Goal: Task Accomplishment & Management: Complete application form

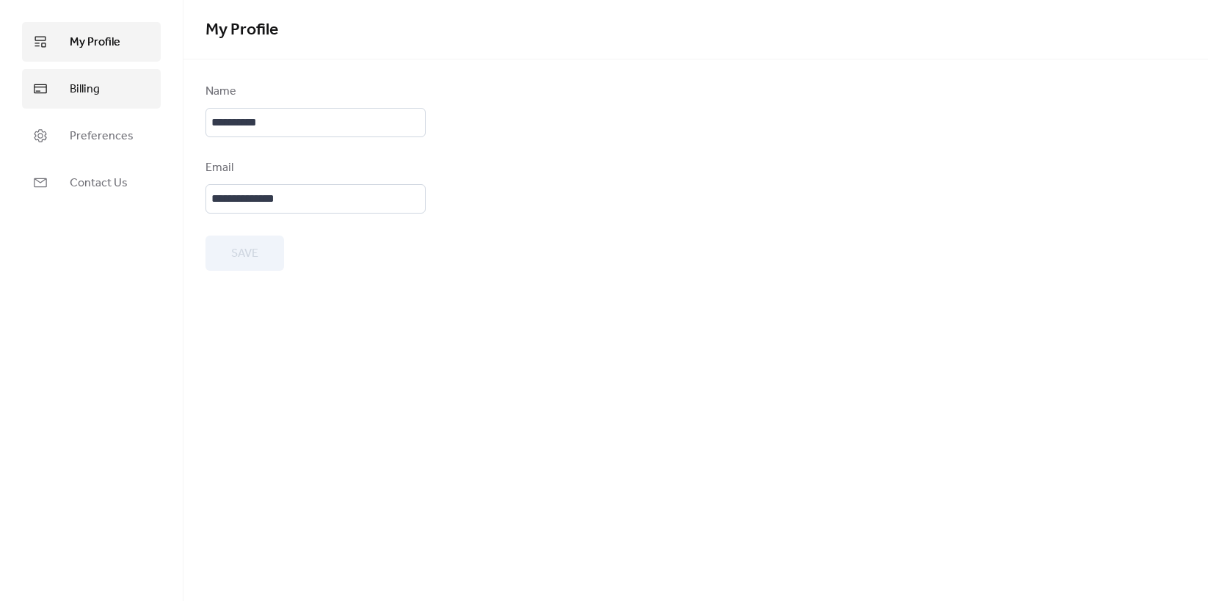
click at [90, 93] on span "Billing" at bounding box center [85, 90] width 30 height 18
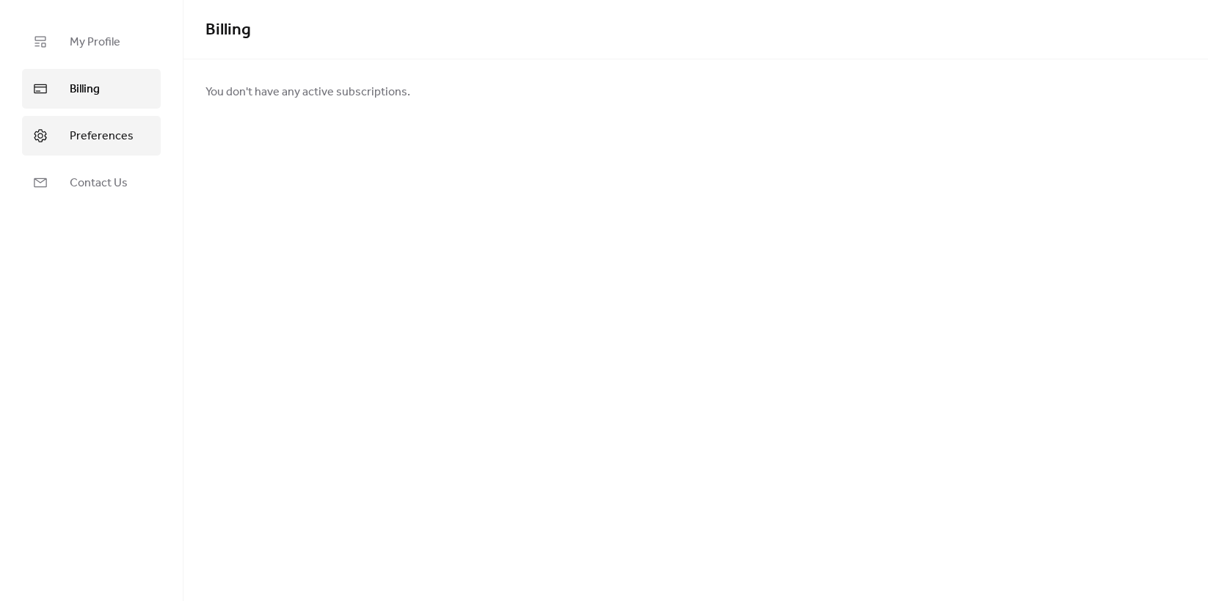
click at [84, 131] on span "Preferences" at bounding box center [102, 137] width 64 height 18
click at [84, 89] on span "Billing" at bounding box center [85, 90] width 30 height 18
click at [88, 45] on span "My Profile" at bounding box center [95, 43] width 51 height 18
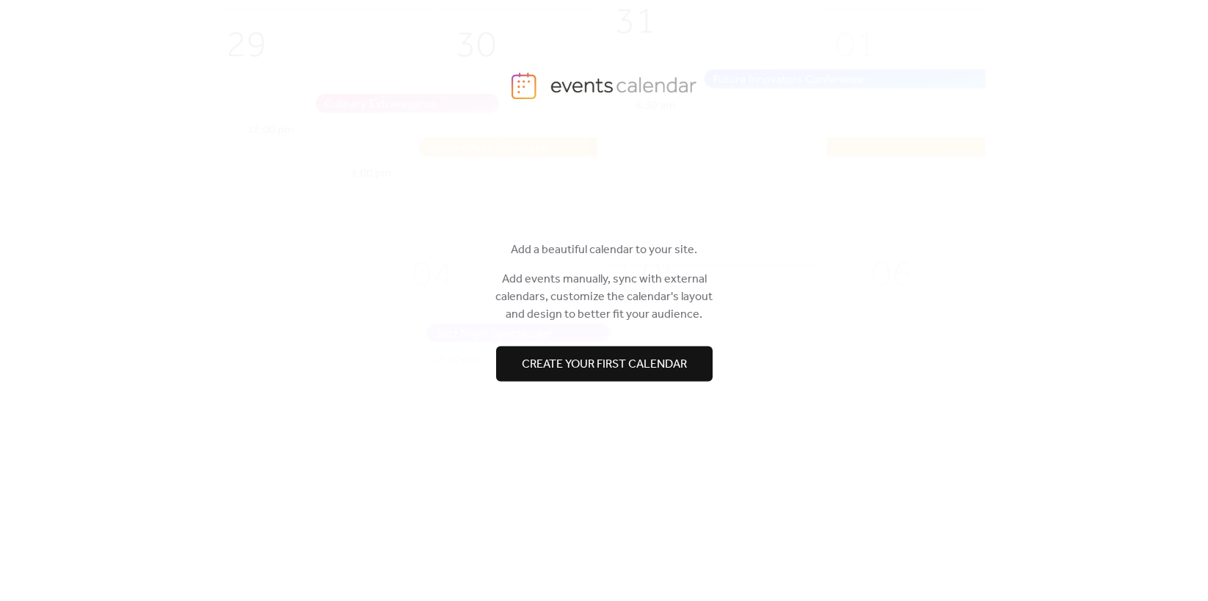
click at [634, 363] on span "Create your first calendar" at bounding box center [604, 365] width 165 height 18
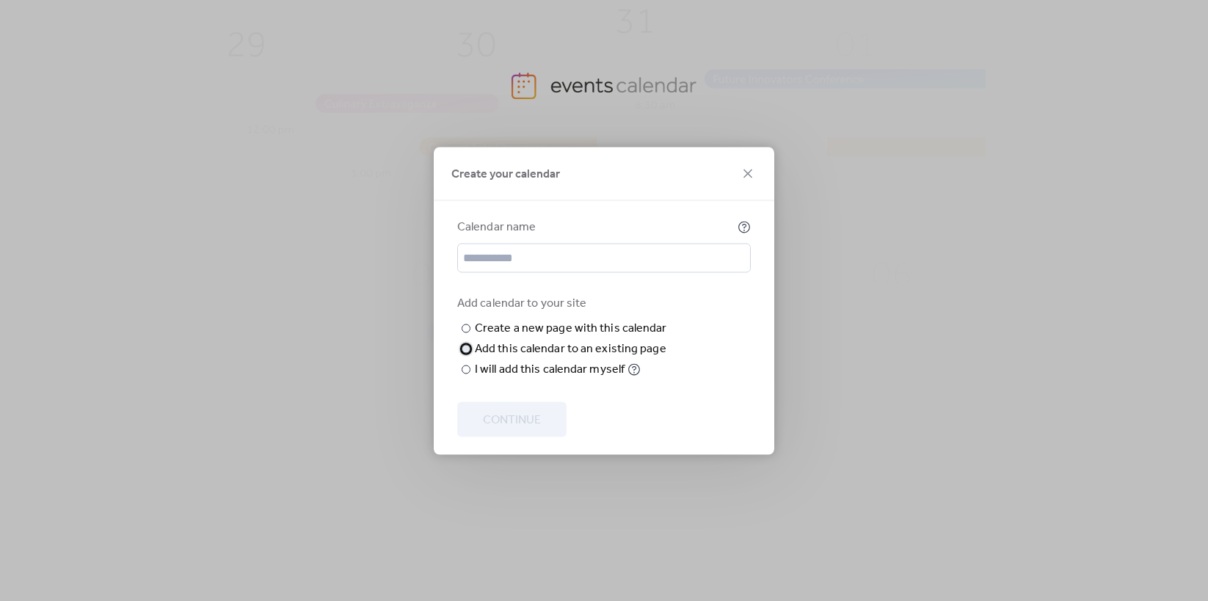
click at [465, 353] on div at bounding box center [466, 348] width 9 height 9
click at [466, 324] on div at bounding box center [466, 328] width 9 height 9
click at [465, 353] on div at bounding box center [466, 348] width 9 height 9
click at [0, 0] on span "Choose page" at bounding box center [0, 0] width 0 height 0
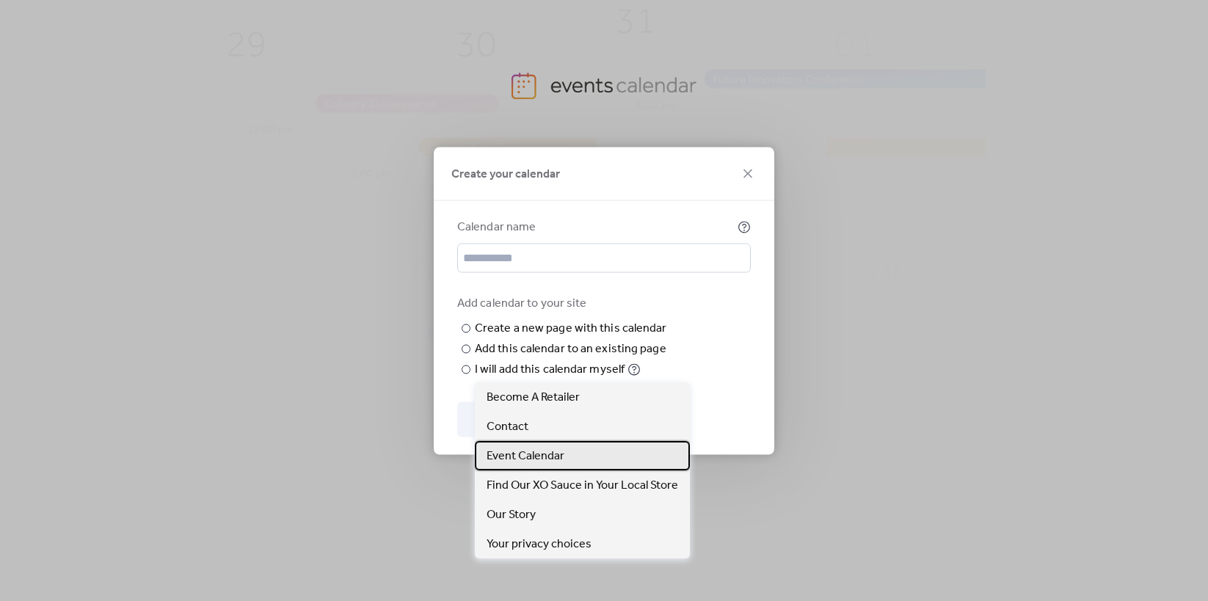
click at [532, 449] on span "Event Calendar" at bounding box center [526, 457] width 78 height 18
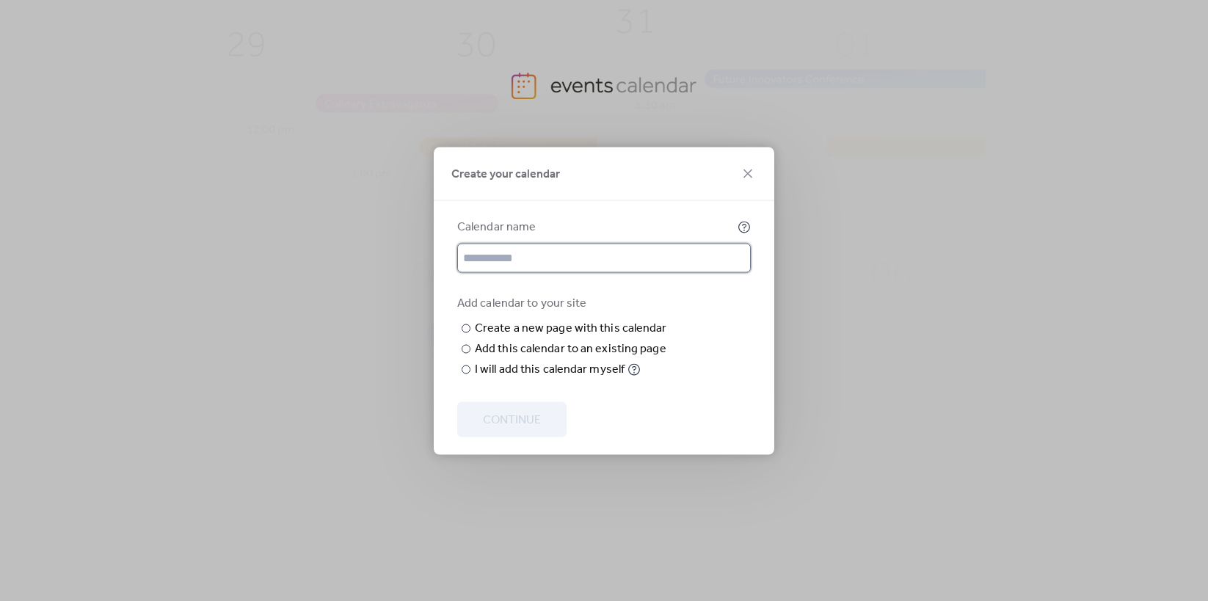
click at [518, 243] on input "text" at bounding box center [604, 257] width 294 height 29
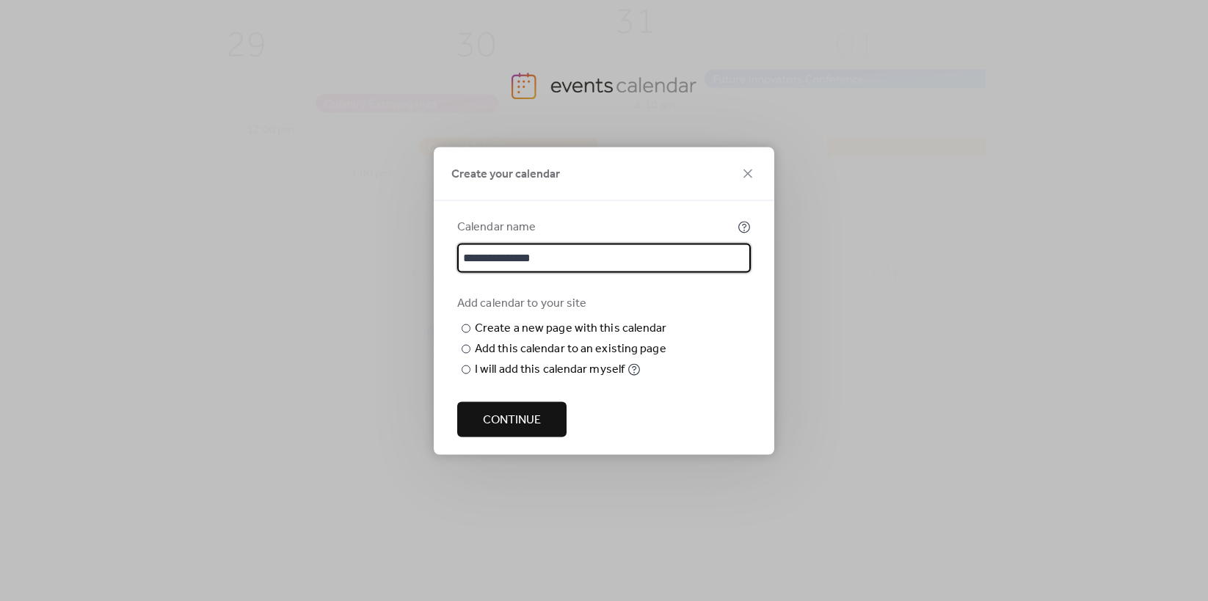
type input "**********"
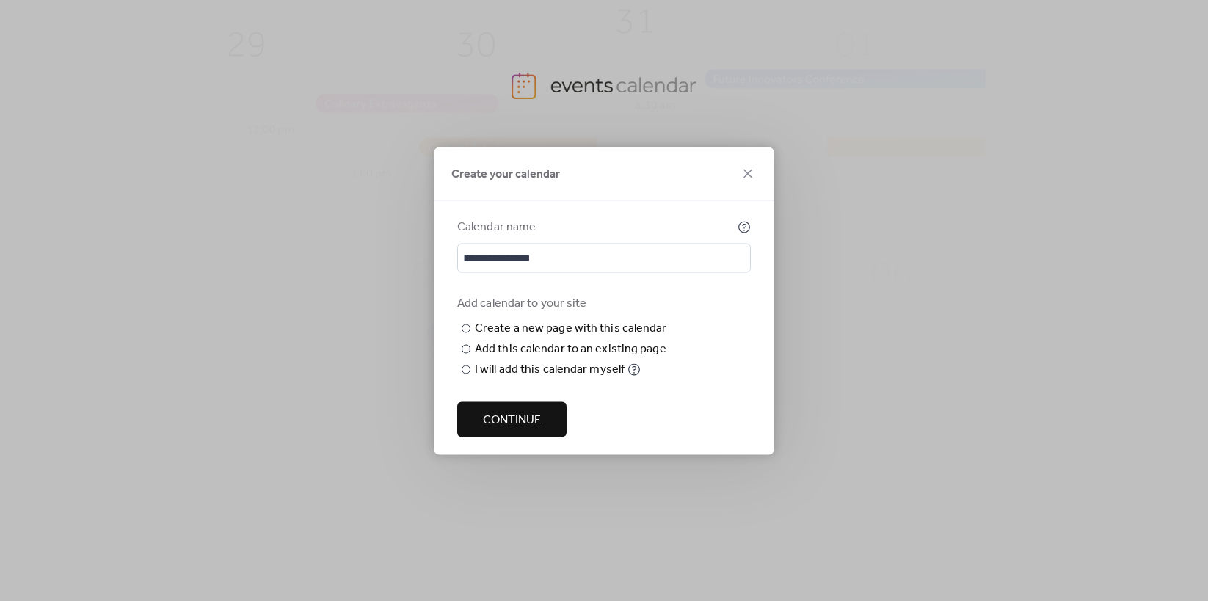
click at [526, 429] on span "Continue" at bounding box center [512, 420] width 58 height 18
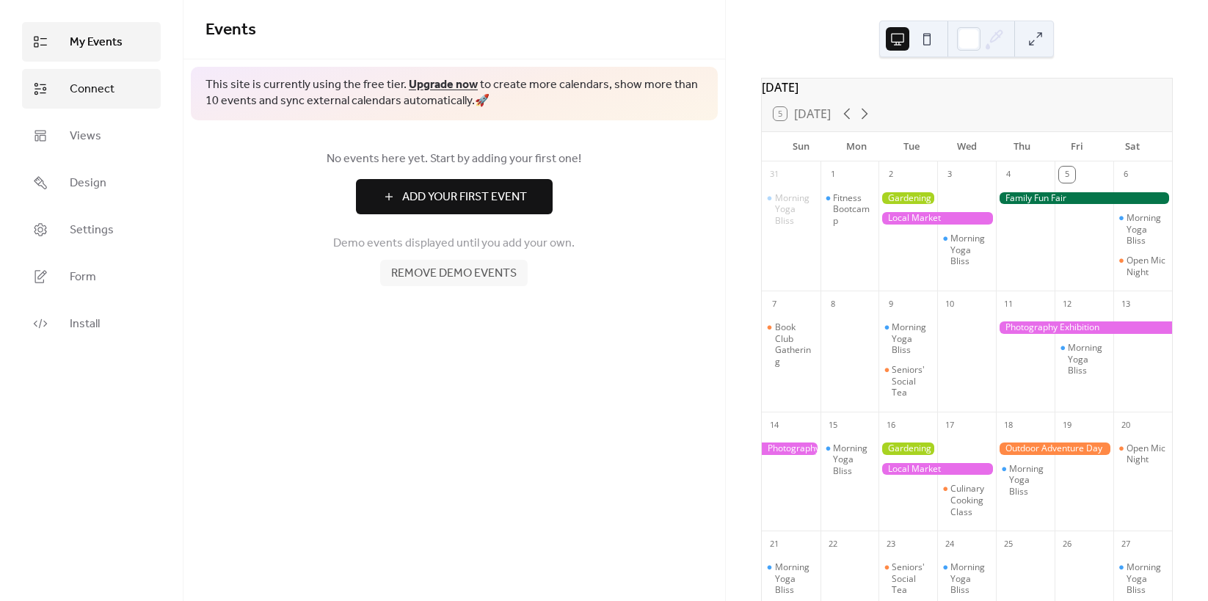
click at [99, 90] on span "Connect" at bounding box center [92, 90] width 45 height 18
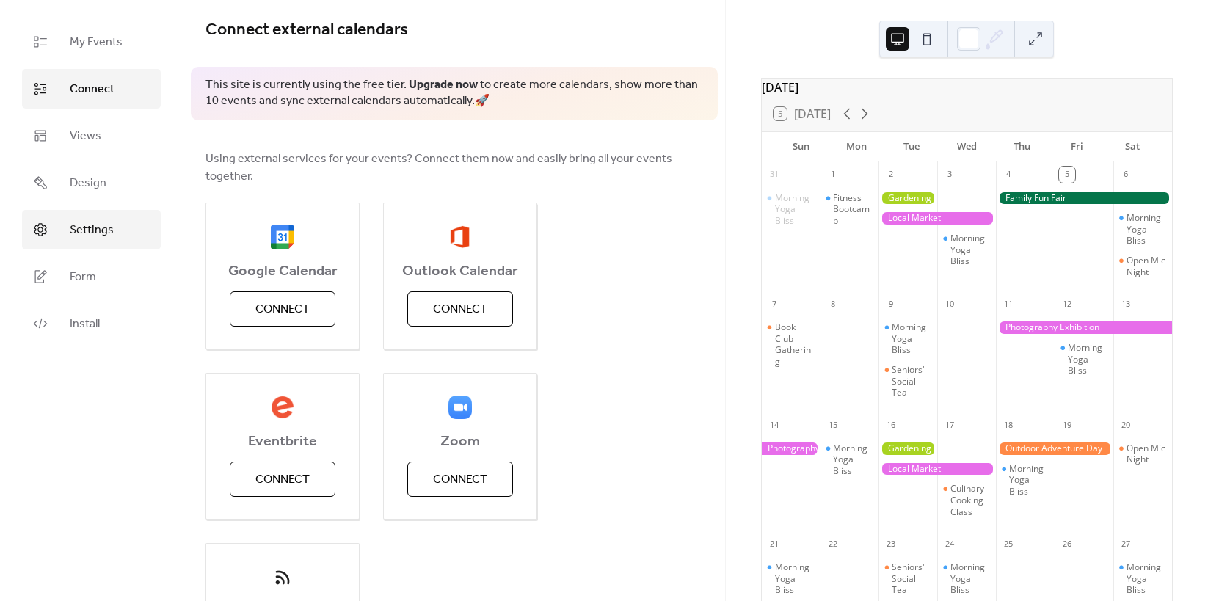
click at [92, 235] on span "Settings" at bounding box center [92, 231] width 44 height 18
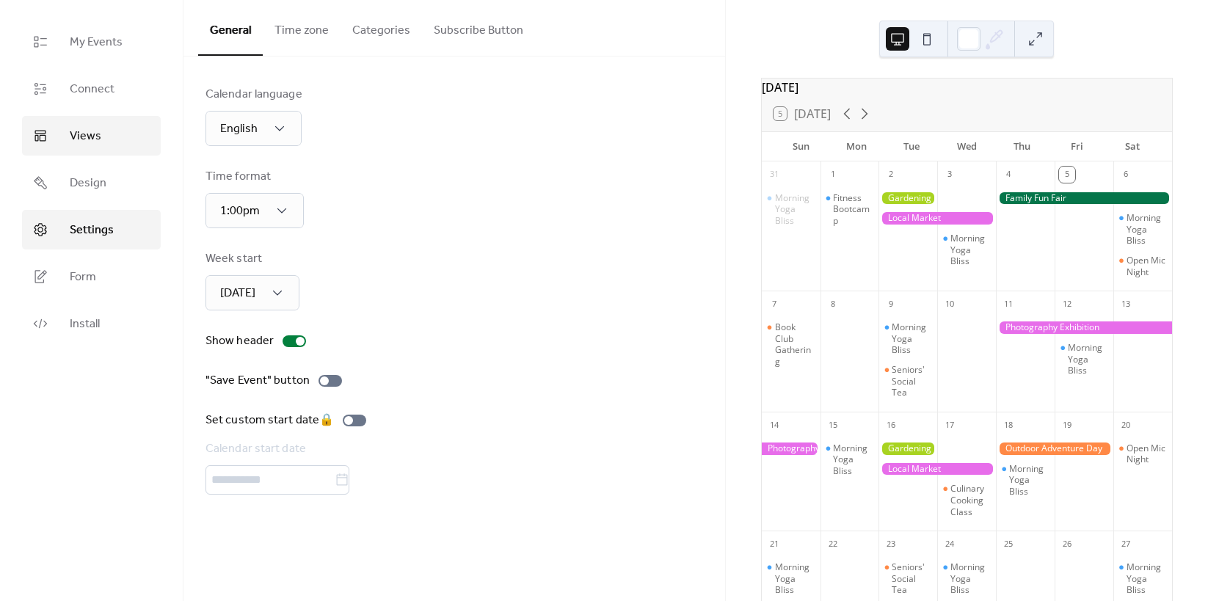
click at [100, 123] on link "Views" at bounding box center [91, 136] width 139 height 40
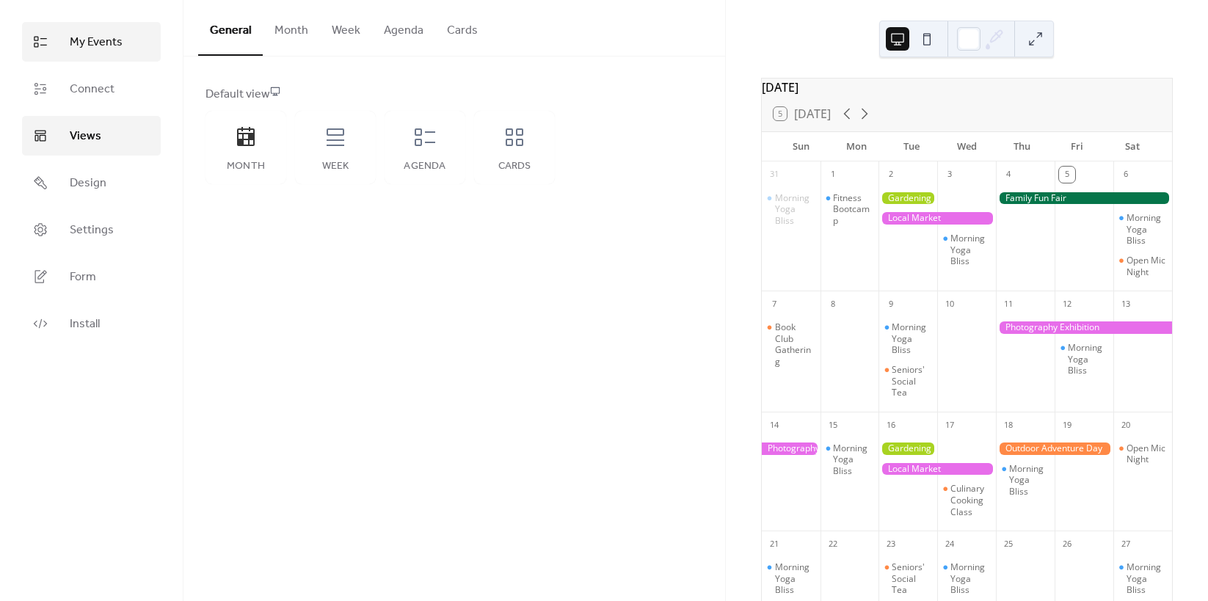
click at [99, 47] on span "My Events" at bounding box center [96, 43] width 53 height 18
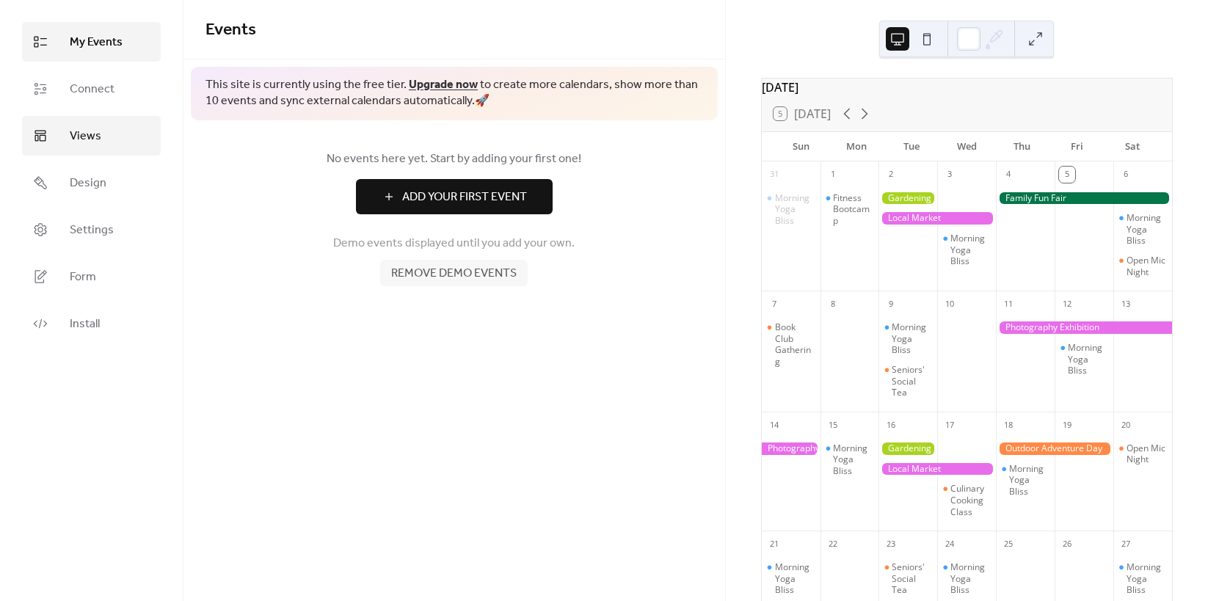
click at [90, 140] on span "Views" at bounding box center [86, 137] width 32 height 18
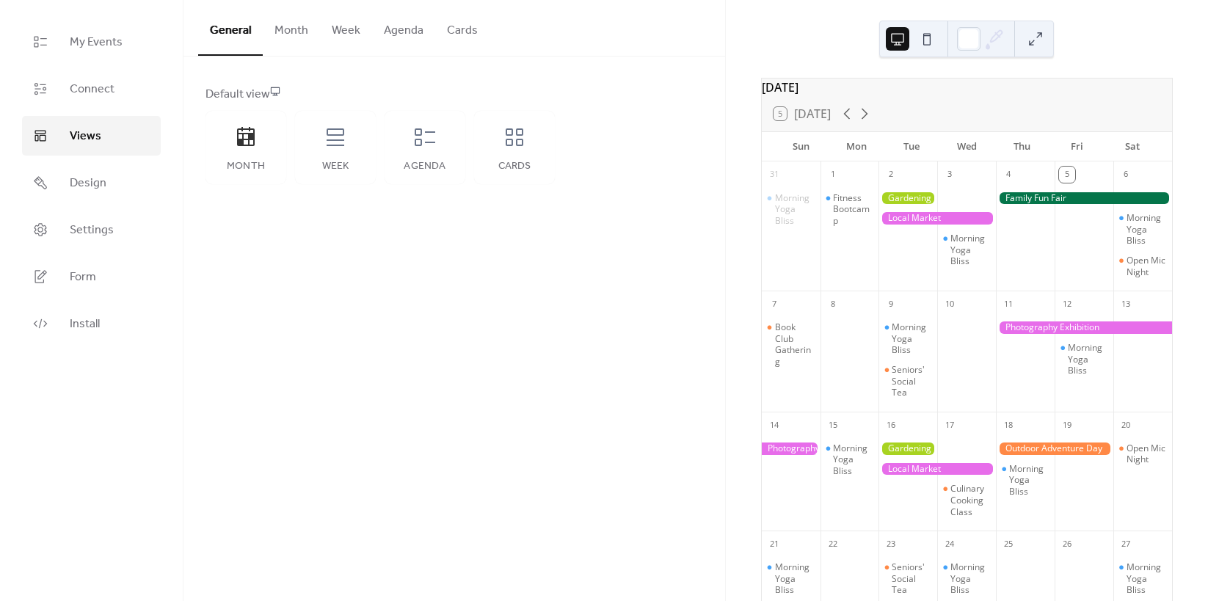
click at [90, 109] on ul "My Events Connect Views Design Settings Form Install" at bounding box center [91, 183] width 139 height 322
click at [93, 87] on span "Connect" at bounding box center [92, 90] width 45 height 18
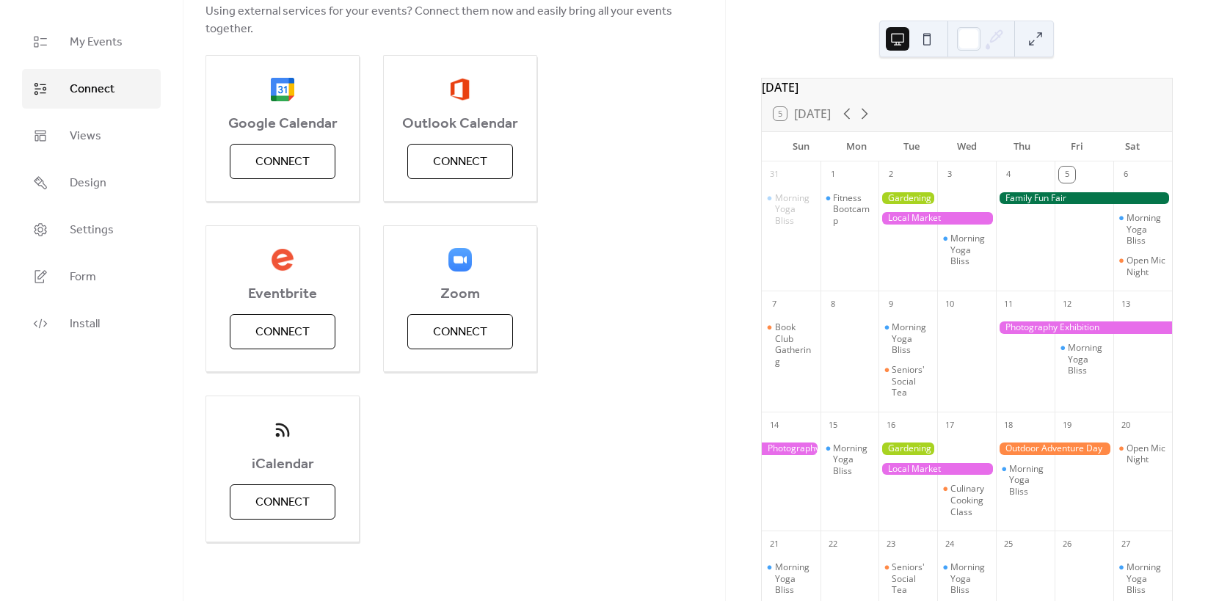
scroll to position [147, 0]
click at [76, 198] on link "Design" at bounding box center [91, 183] width 139 height 40
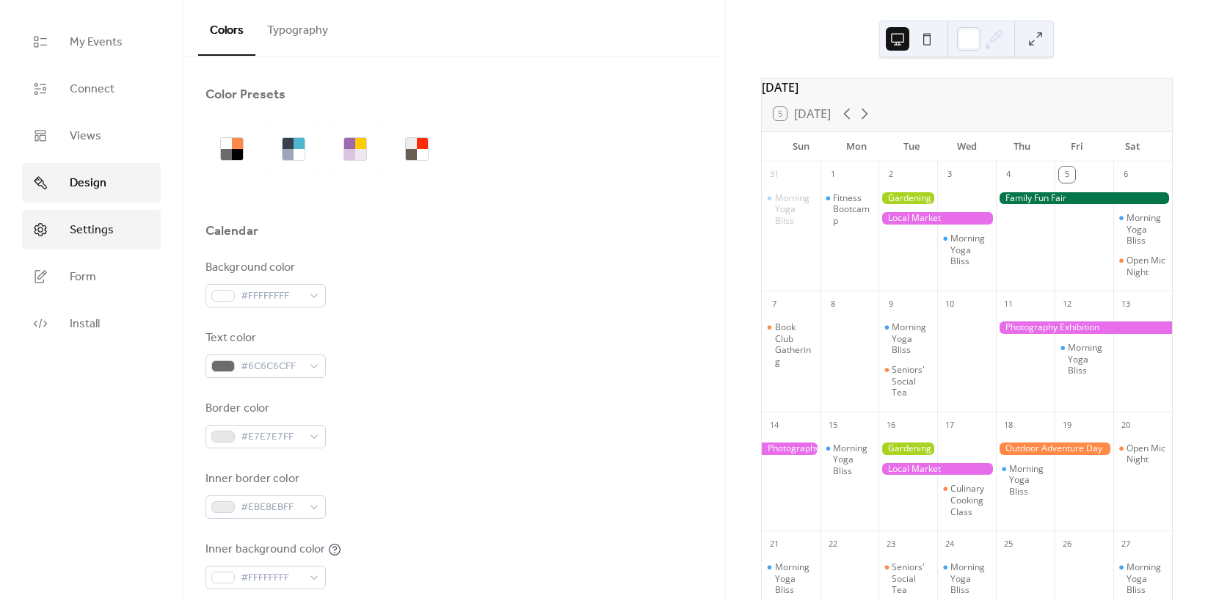
click at [90, 232] on span "Settings" at bounding box center [92, 231] width 44 height 18
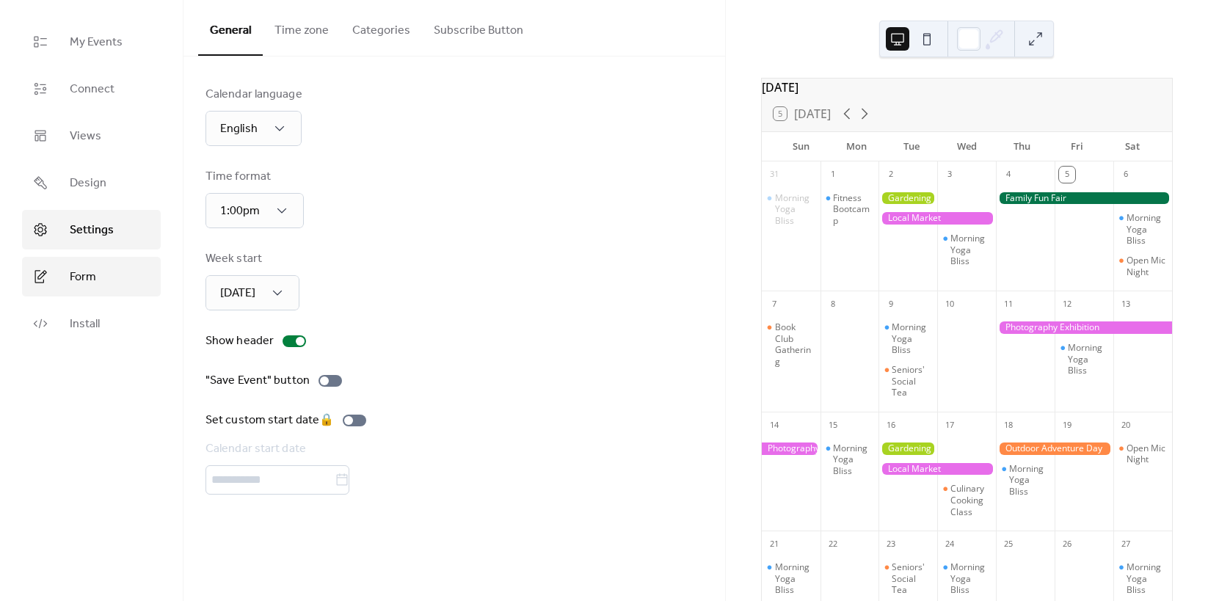
click at [88, 283] on span "Form" at bounding box center [83, 278] width 26 height 18
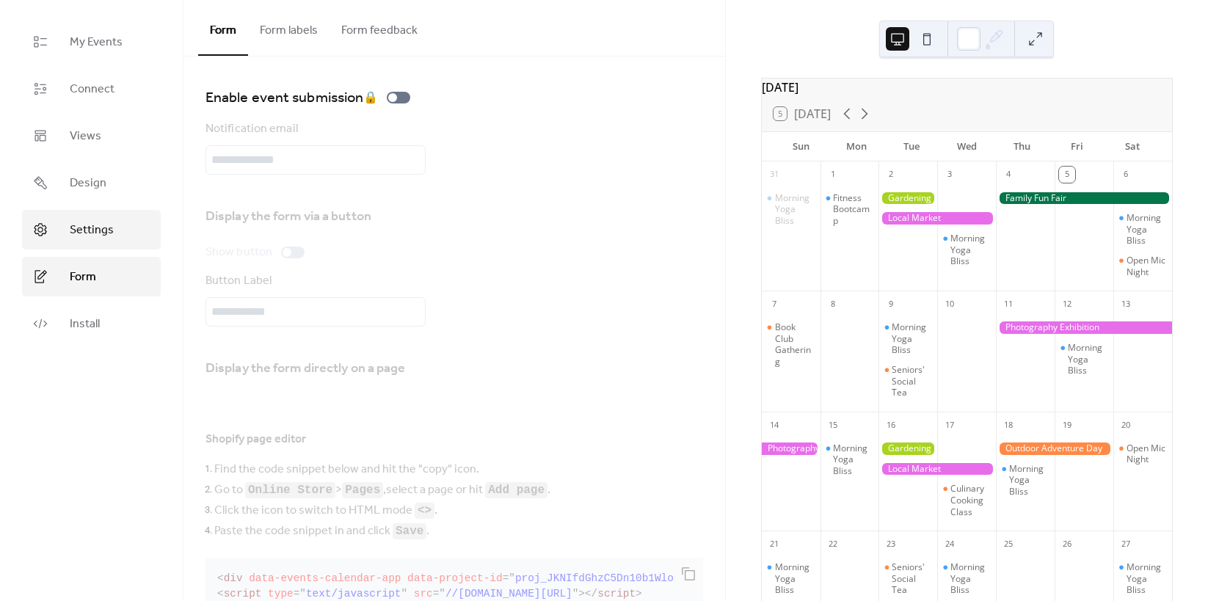
click at [95, 239] on span "Settings" at bounding box center [92, 231] width 44 height 18
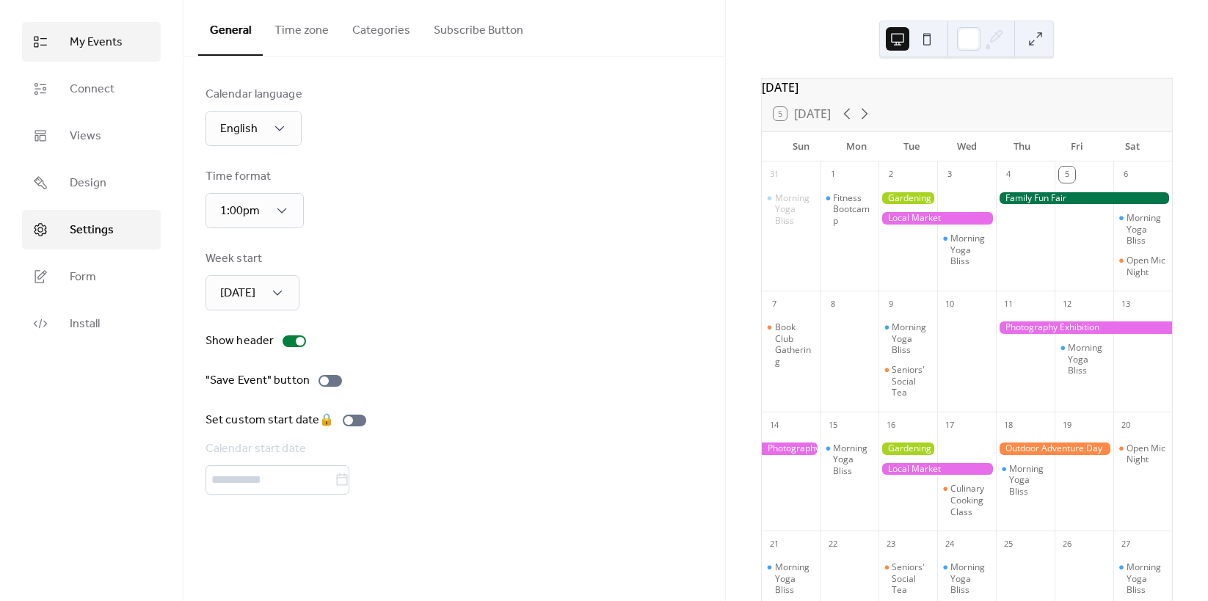
click at [111, 46] on span "My Events" at bounding box center [96, 43] width 53 height 18
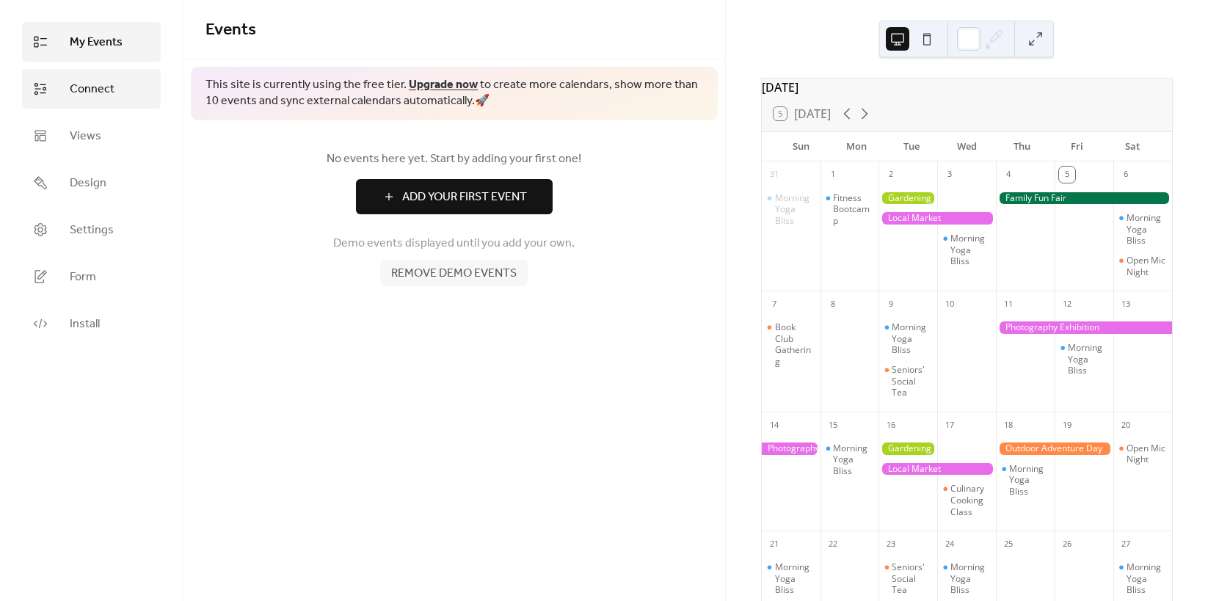
click at [88, 90] on span "Connect" at bounding box center [92, 90] width 45 height 18
